Goal: Navigation & Orientation: Find specific page/section

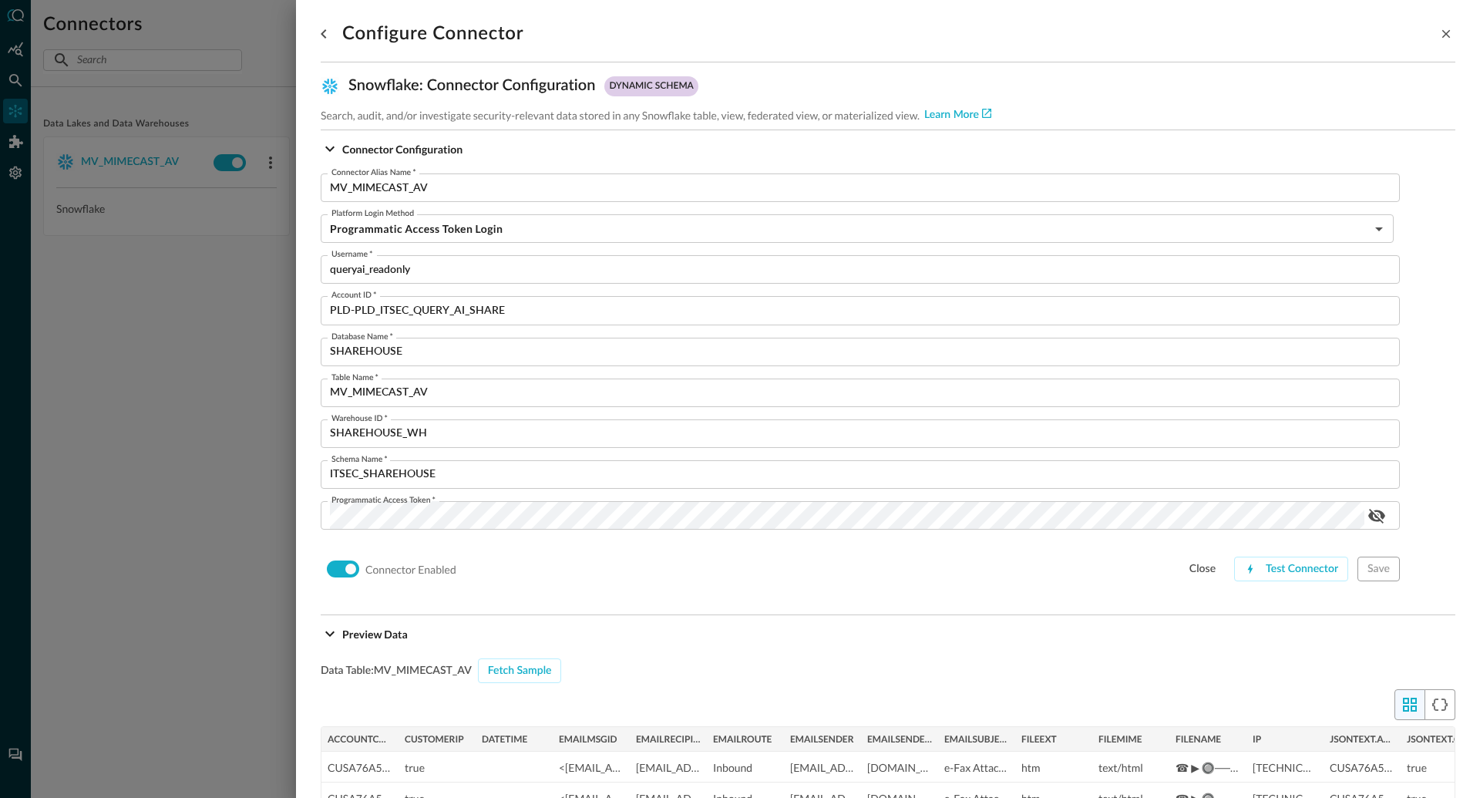
scroll to position [52, 0]
click at [240, 309] on div at bounding box center [740, 399] width 1480 height 798
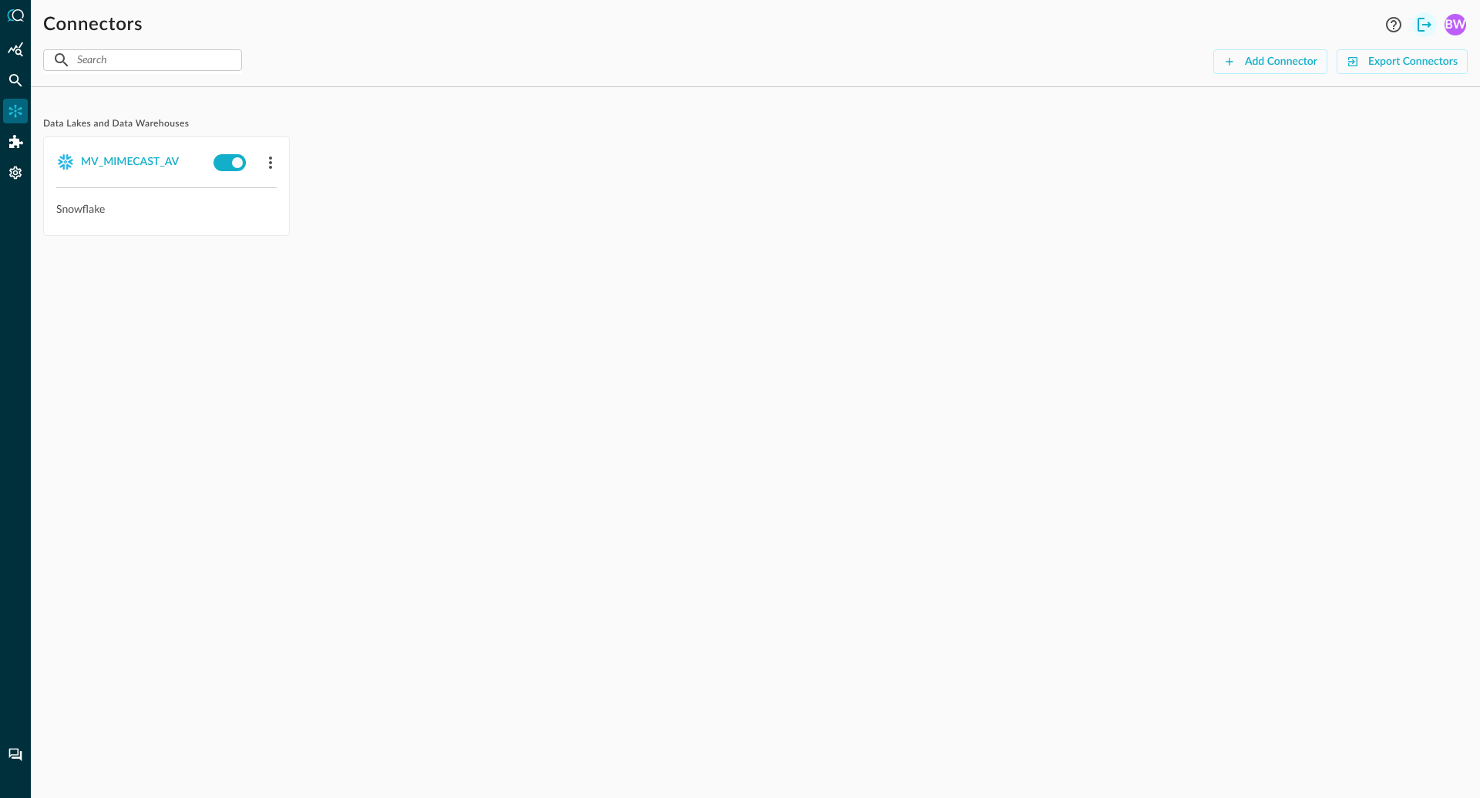
click at [1423, 24] on icon "Logout" at bounding box center [1424, 25] width 14 height 14
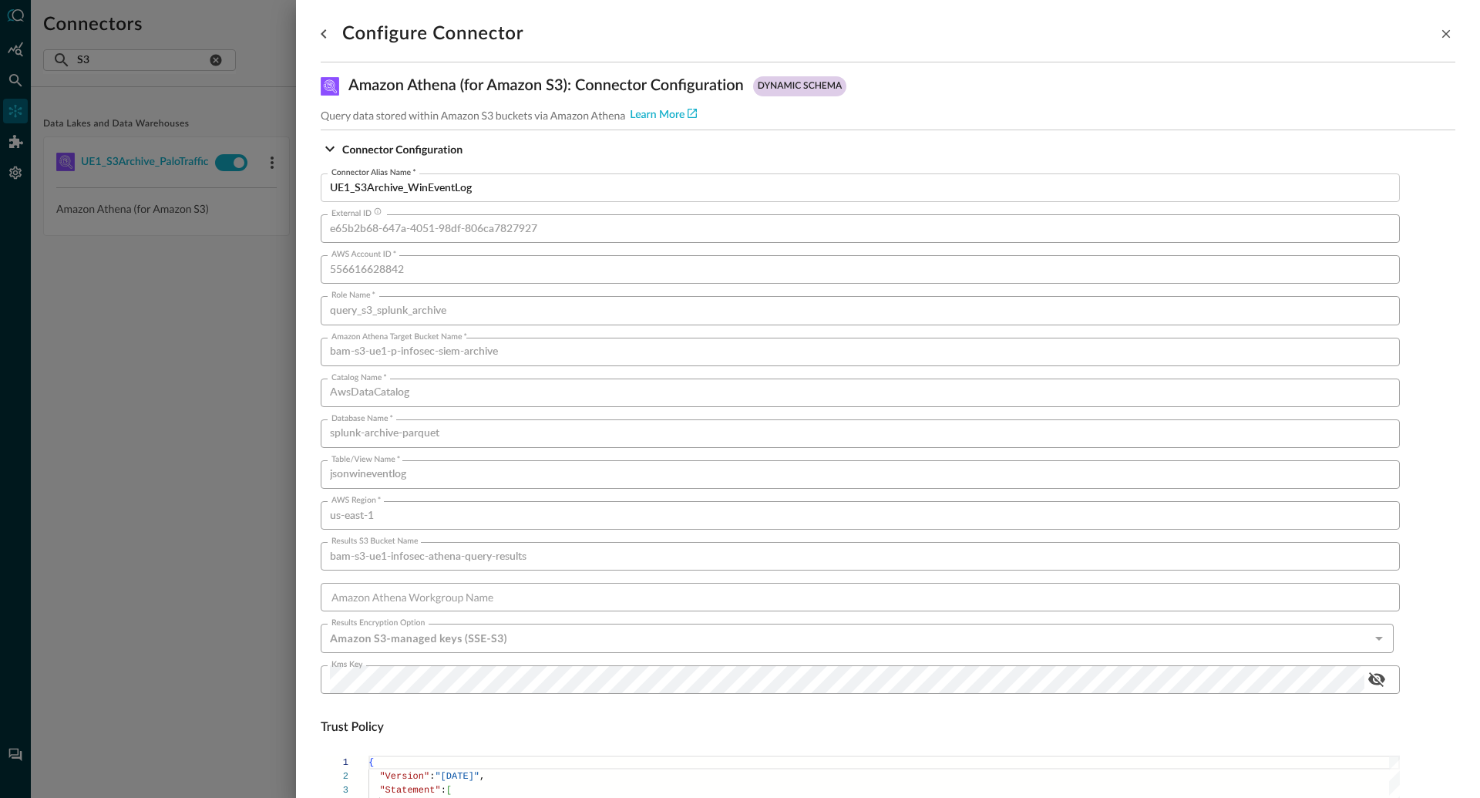
scroll to position [0, 4332]
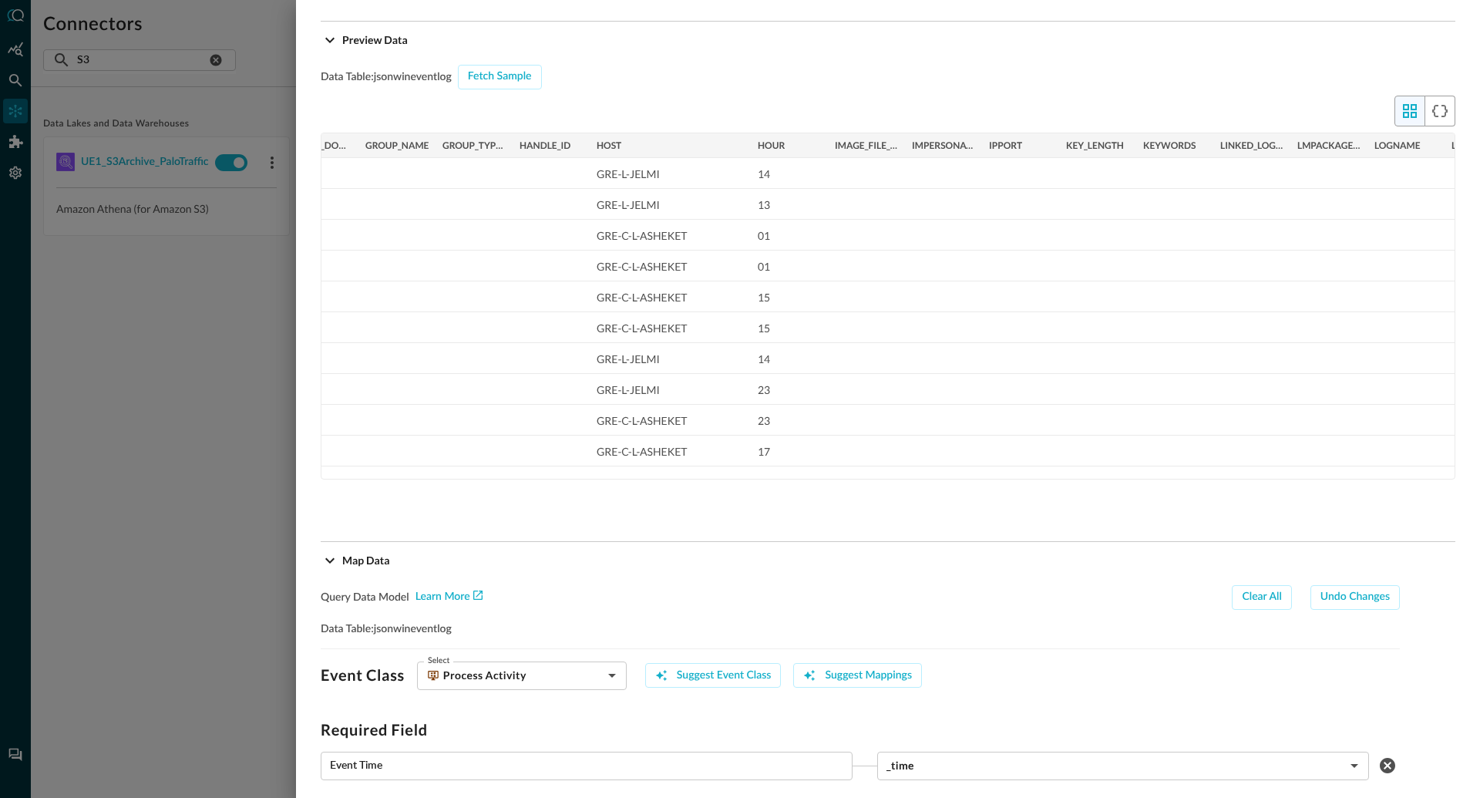
click at [218, 340] on div at bounding box center [740, 399] width 1480 height 798
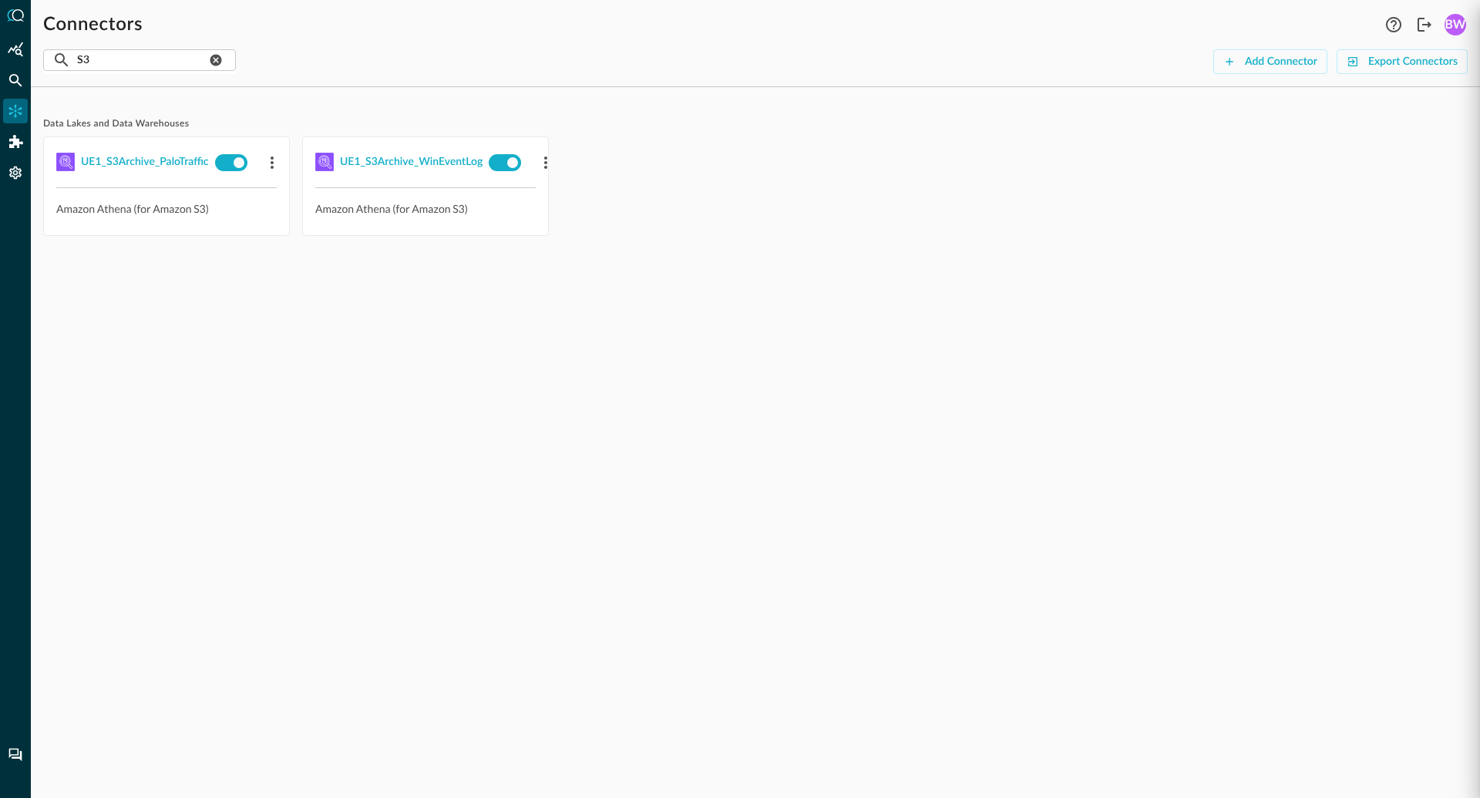
scroll to position [1398, 0]
